Goal: Task Accomplishment & Management: Manage account settings

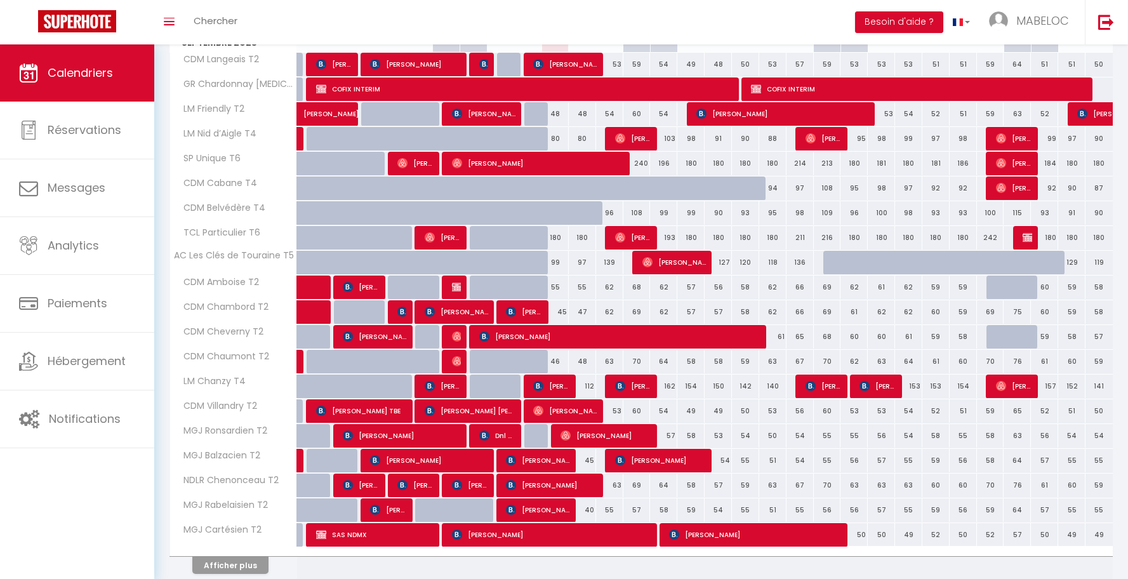
scroll to position [28, 0]
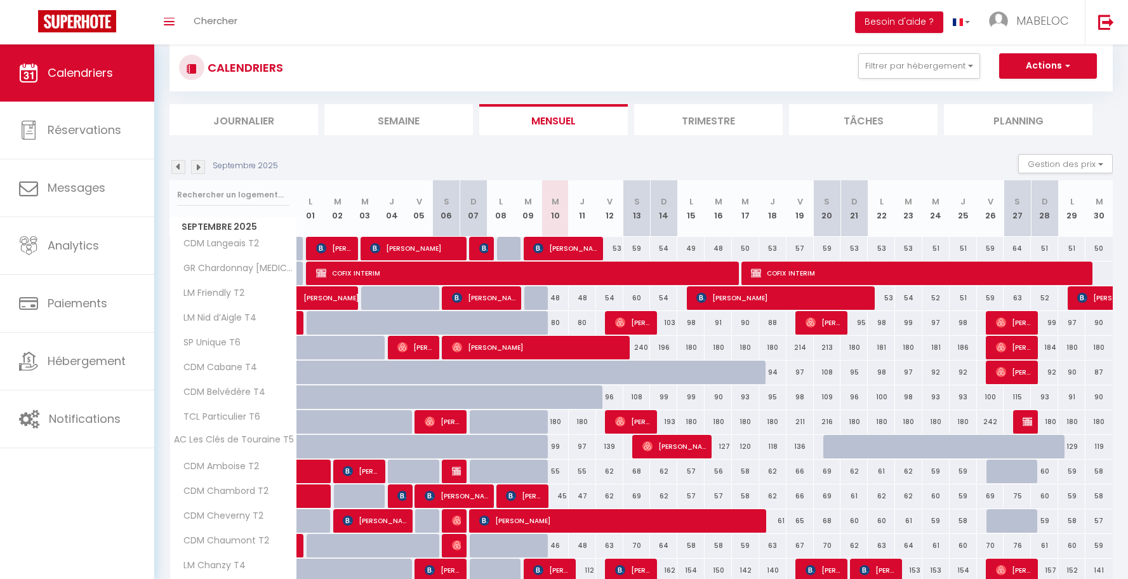
click at [201, 163] on img at bounding box center [198, 167] width 14 height 14
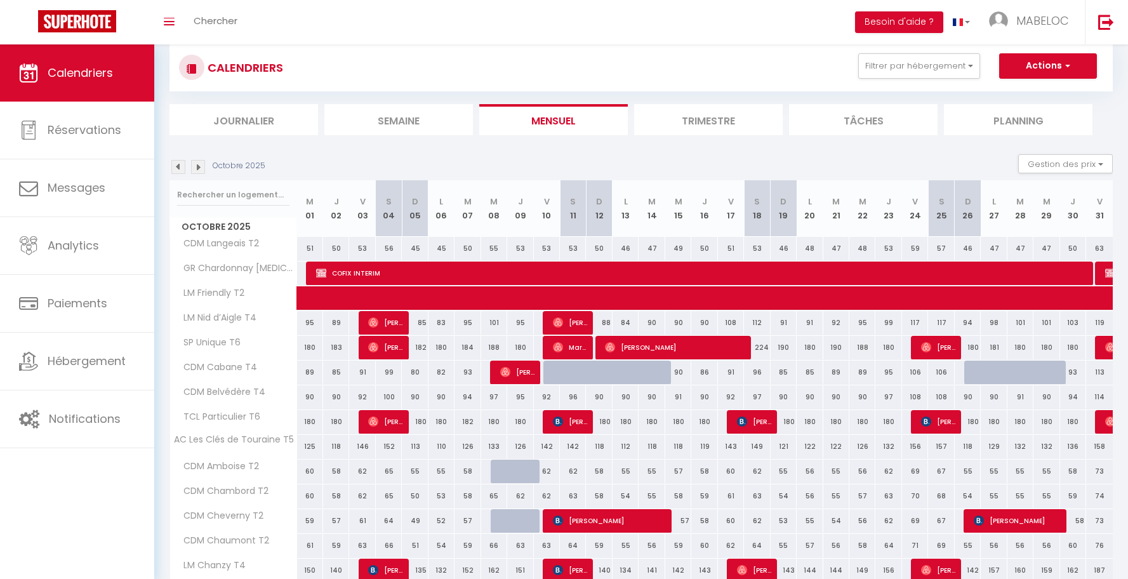
click at [197, 156] on div "Octobre 2025 Gestion des prix Nb Nuits minimum Règles Disponibilité" at bounding box center [641, 167] width 943 height 26
click at [197, 164] on img at bounding box center [198, 167] width 14 height 14
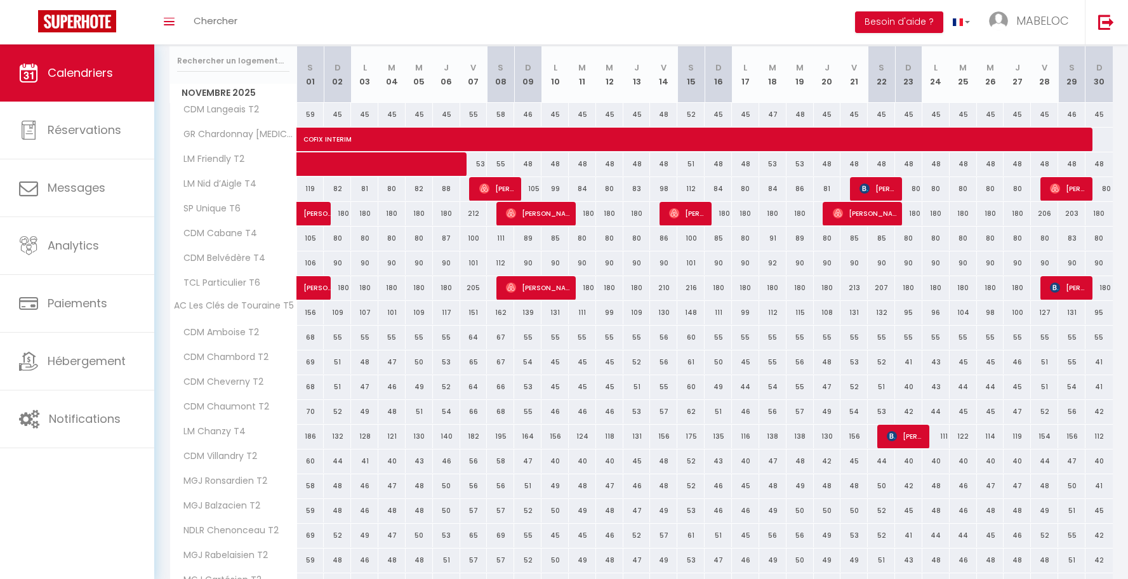
scroll to position [163, 0]
click at [670, 291] on div "210" at bounding box center [663, 287] width 27 height 23
type input "210"
type input "Ven 14 Novembre 2025"
type input "[PERSON_NAME] 15 Novembre 2025"
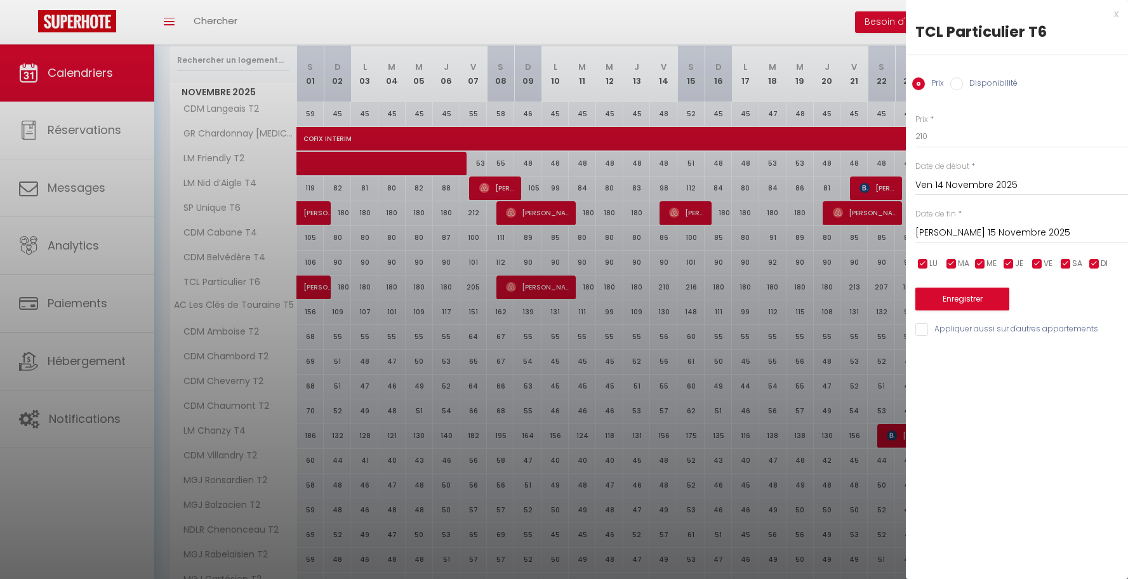
click at [743, 274] on div at bounding box center [564, 289] width 1128 height 579
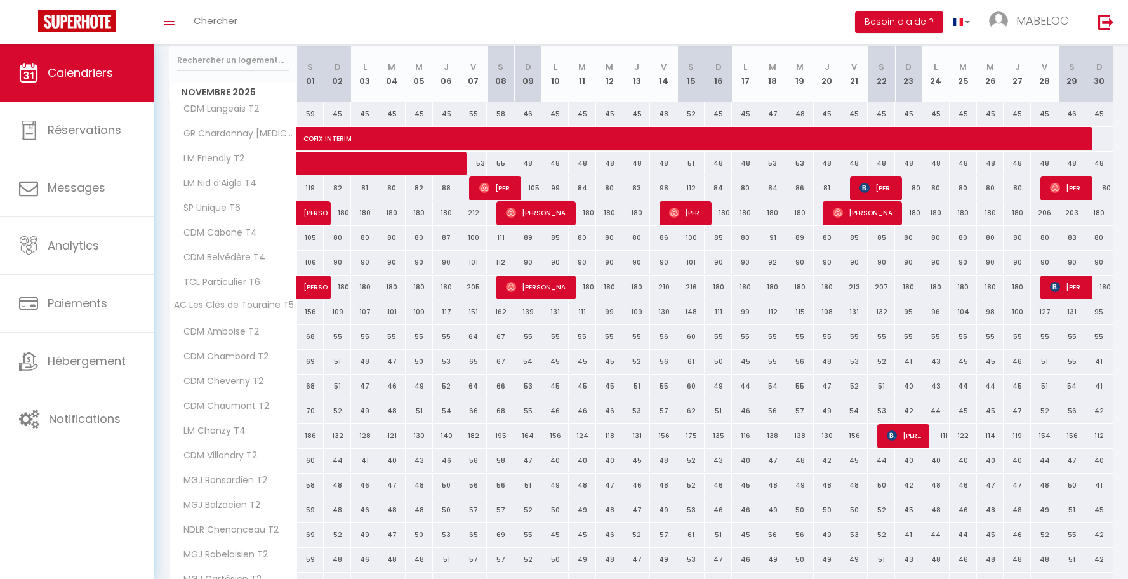
click at [668, 288] on div "210" at bounding box center [663, 287] width 27 height 23
type input "210"
type input "Ven 14 Novembre 2025"
type input "[PERSON_NAME] 15 Novembre 2025"
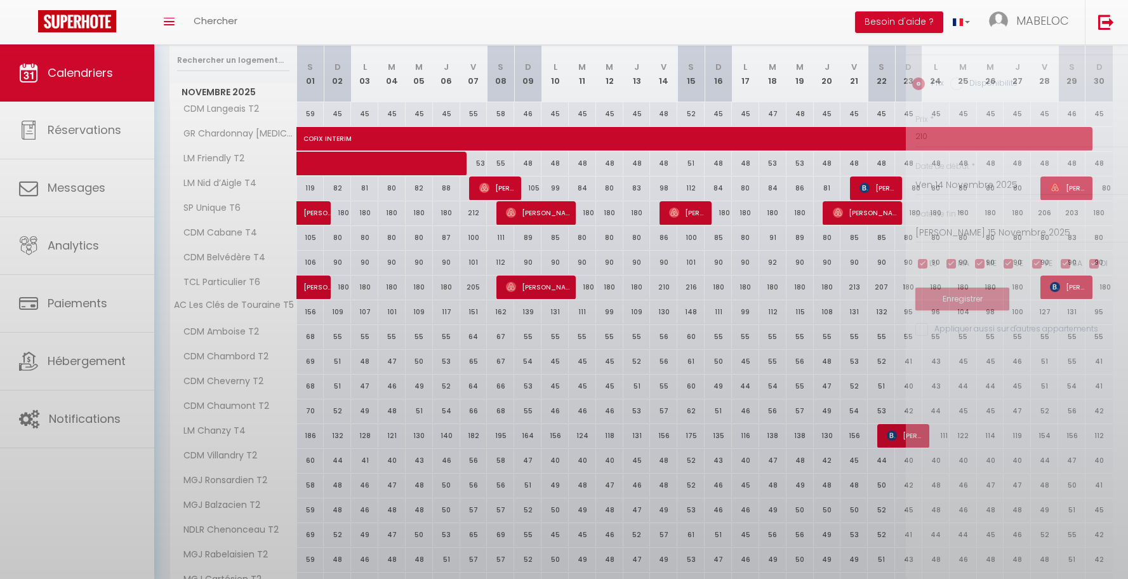
click at [668, 288] on div at bounding box center [564, 289] width 1128 height 579
select select
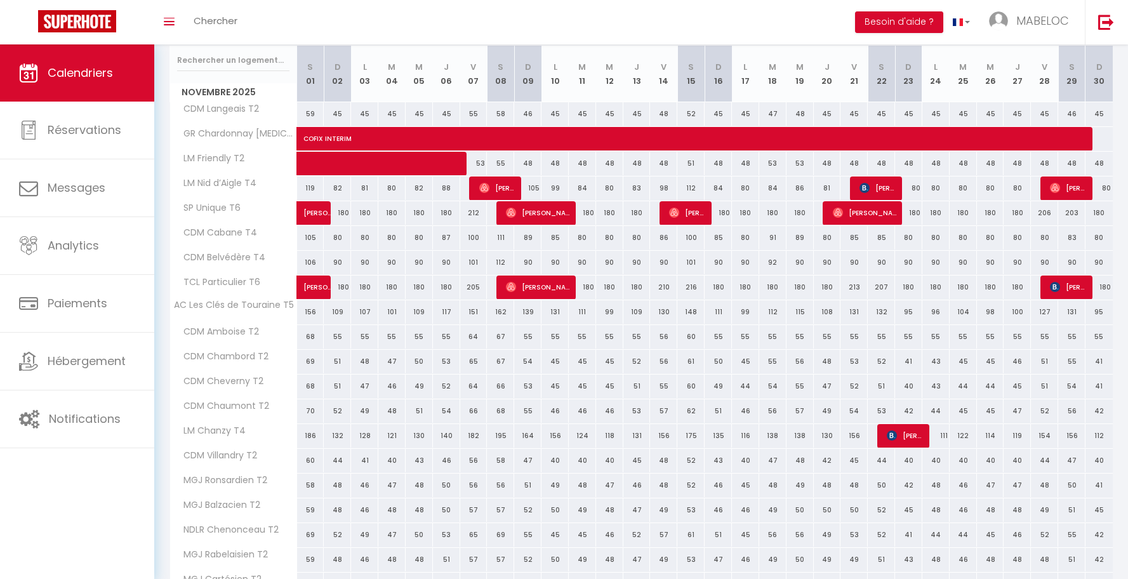
click at [668, 288] on div "210" at bounding box center [663, 287] width 27 height 23
type input "210"
select select "1"
type input "Ven 14 Novembre 2025"
type input "[PERSON_NAME] 15 Novembre 2025"
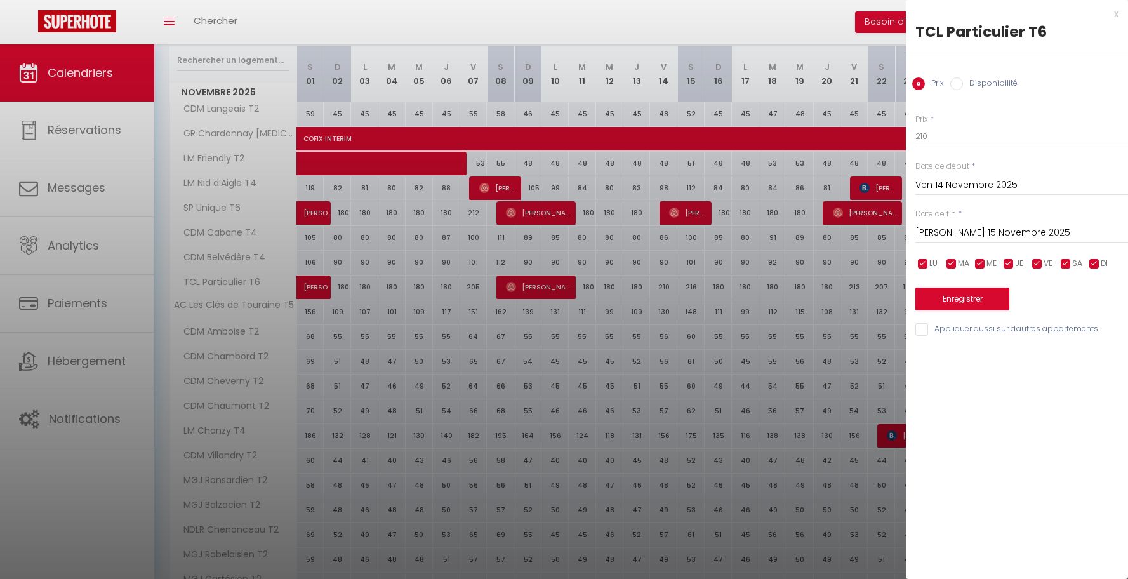
click at [950, 85] on input "Disponibilité" at bounding box center [956, 83] width 13 height 13
radio input "true"
radio input "false"
select select "0"
click at [948, 226] on input "[PERSON_NAME] 15 Novembre 2025" at bounding box center [1022, 234] width 213 height 17
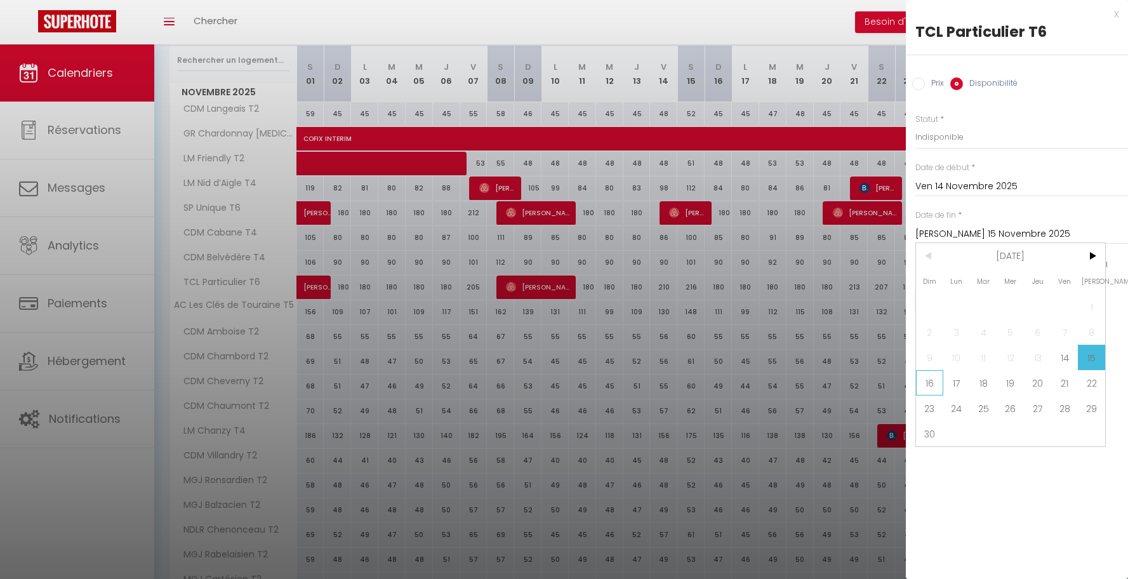
click at [929, 383] on span "16" at bounding box center [929, 382] width 27 height 25
type input "Dim 16 Novembre 2025"
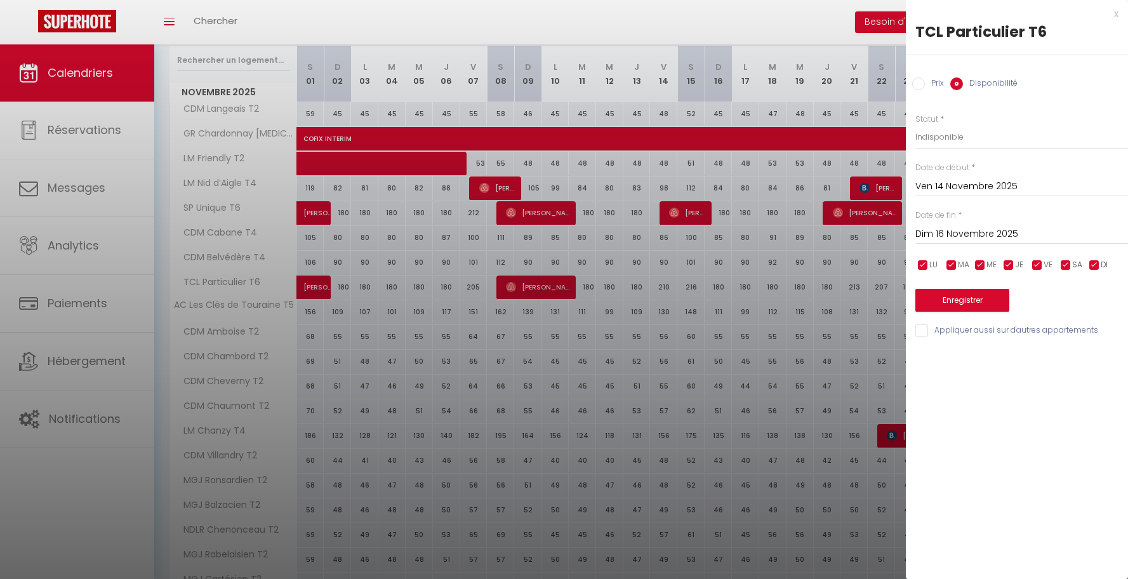
click at [954, 297] on button "Enregistrer" at bounding box center [963, 300] width 94 height 23
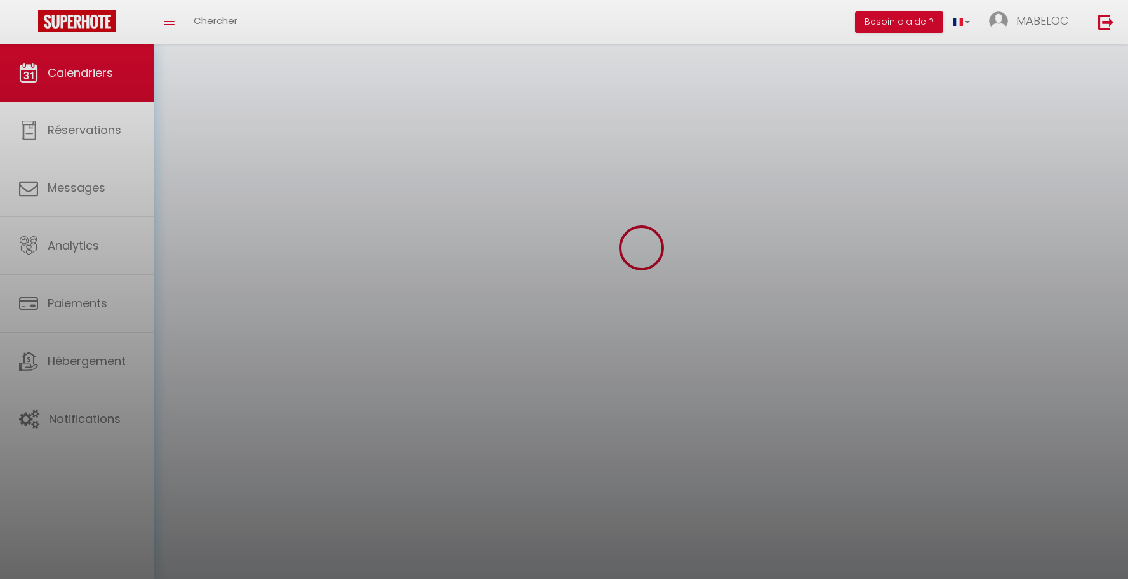
scroll to position [44, 0]
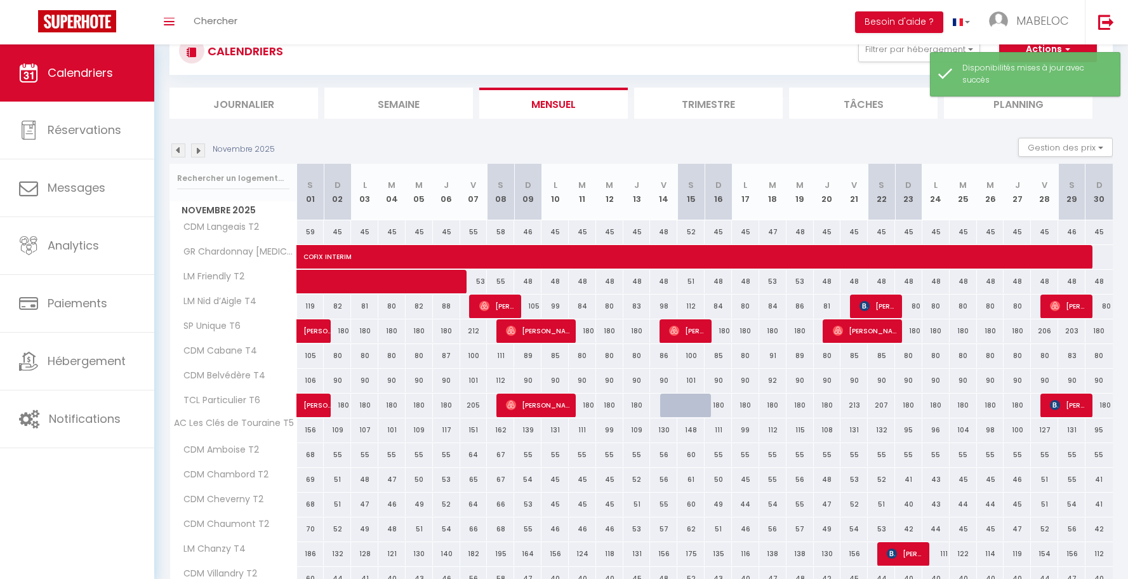
click at [954, 297] on div "80" at bounding box center [963, 306] width 27 height 23
select select "1"
type input "[DATE] Novembre 2025"
type input "Mer 26 Novembre 2025"
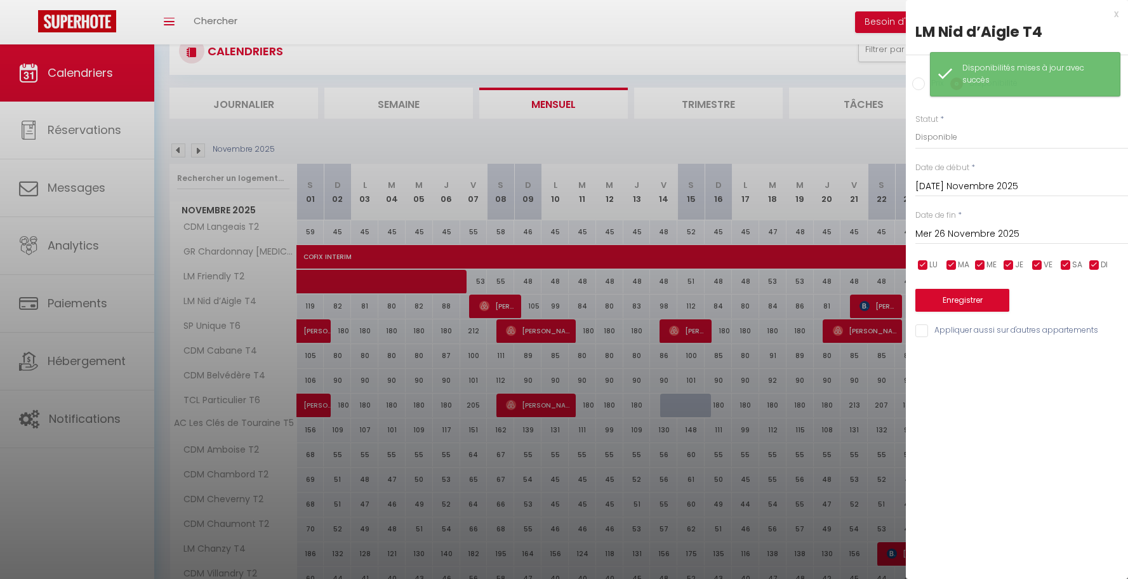
click at [743, 491] on div at bounding box center [564, 289] width 1128 height 579
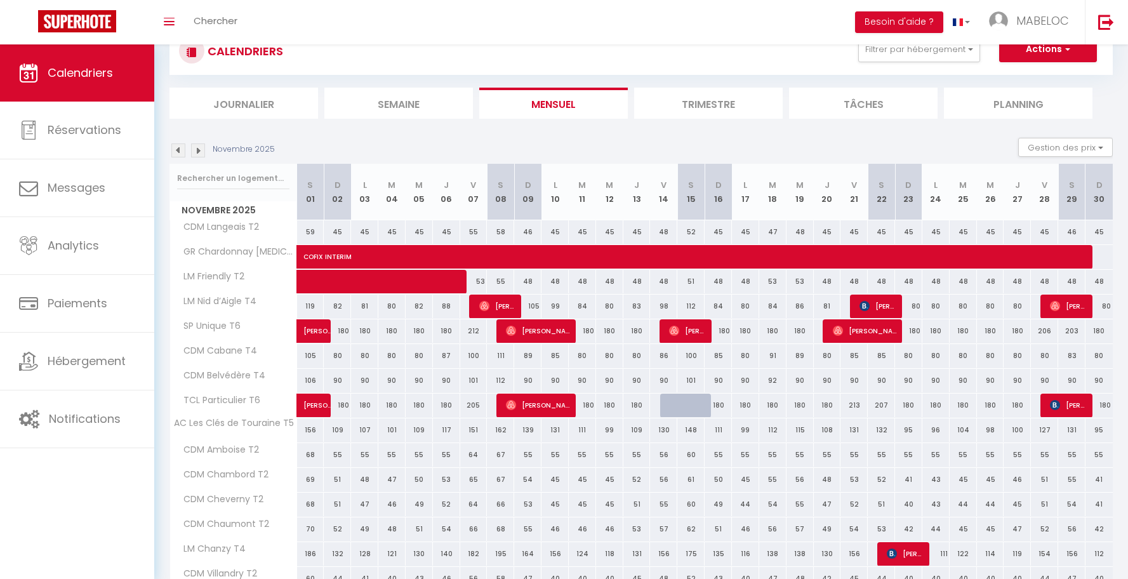
click at [689, 403] on div at bounding box center [701, 413] width 27 height 24
select select "1"
type input "[PERSON_NAME] 15 Novembre 2025"
type input "Dim 16 Novembre 2025"
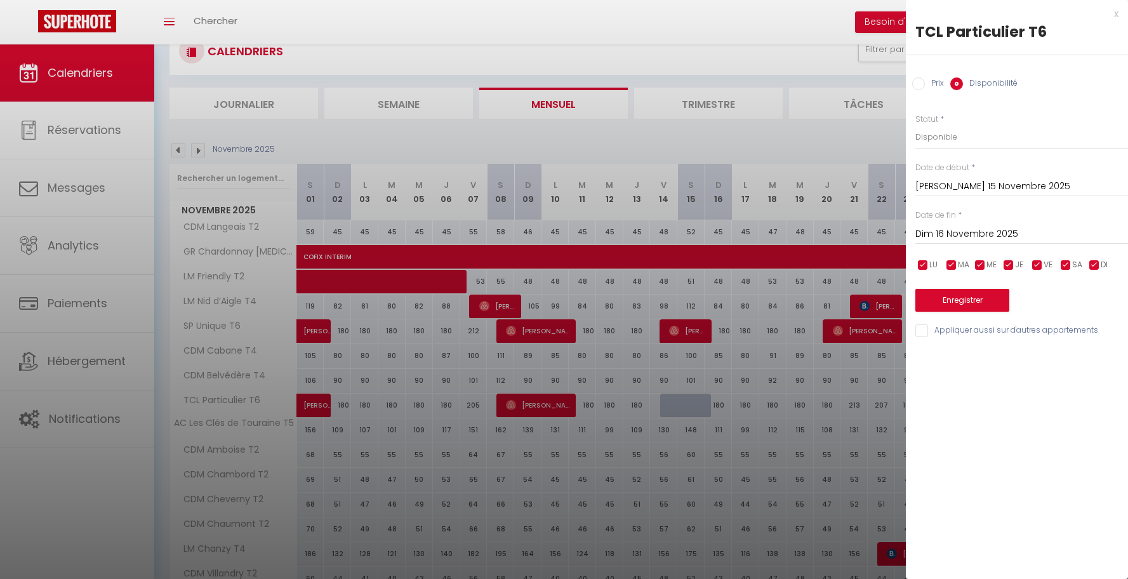
click at [675, 433] on div at bounding box center [564, 289] width 1128 height 579
